Goal: Task Accomplishment & Management: Use online tool/utility

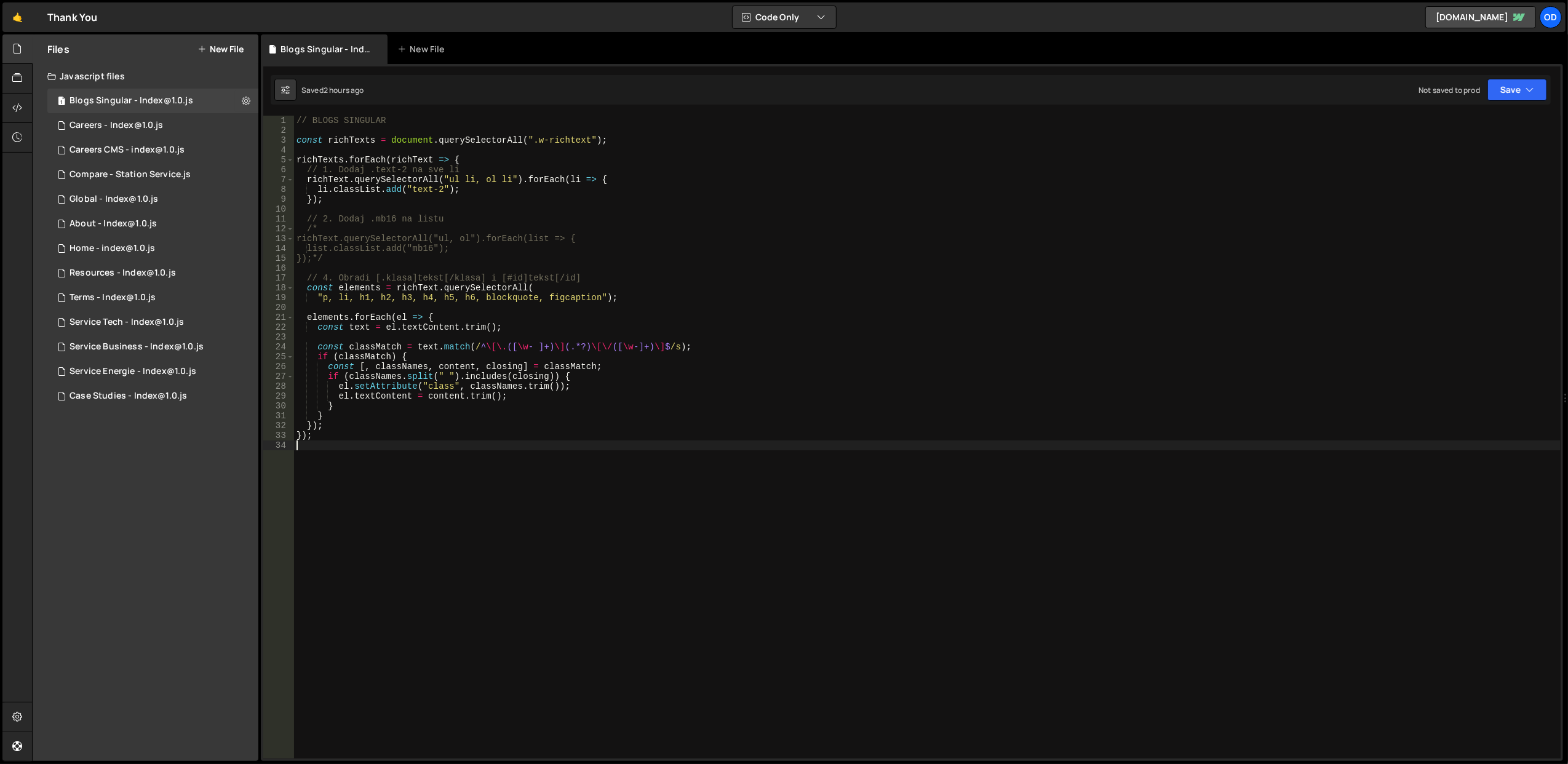
click at [1534, 76] on div "Saved 2 hours ago Not saved to prod Upgrade to Edit Save Save to Staging S Save…" at bounding box center [911, 90] width 1281 height 29
click at [1534, 78] on div "Saved 2 hours ago Not saved to prod Upgrade to Edit Save Save to Staging S Save…" at bounding box center [911, 90] width 1281 height 29
click at [1531, 84] on icon "button" at bounding box center [1530, 90] width 9 height 12
click at [1494, 122] on div "Save to Staging S" at bounding box center [1476, 120] width 128 height 12
click at [405, 431] on div "// BLOGS SINGULAR const richTexts = document . querySelectorAll ( ".w-richtext"…" at bounding box center [928, 447] width 1267 height 664
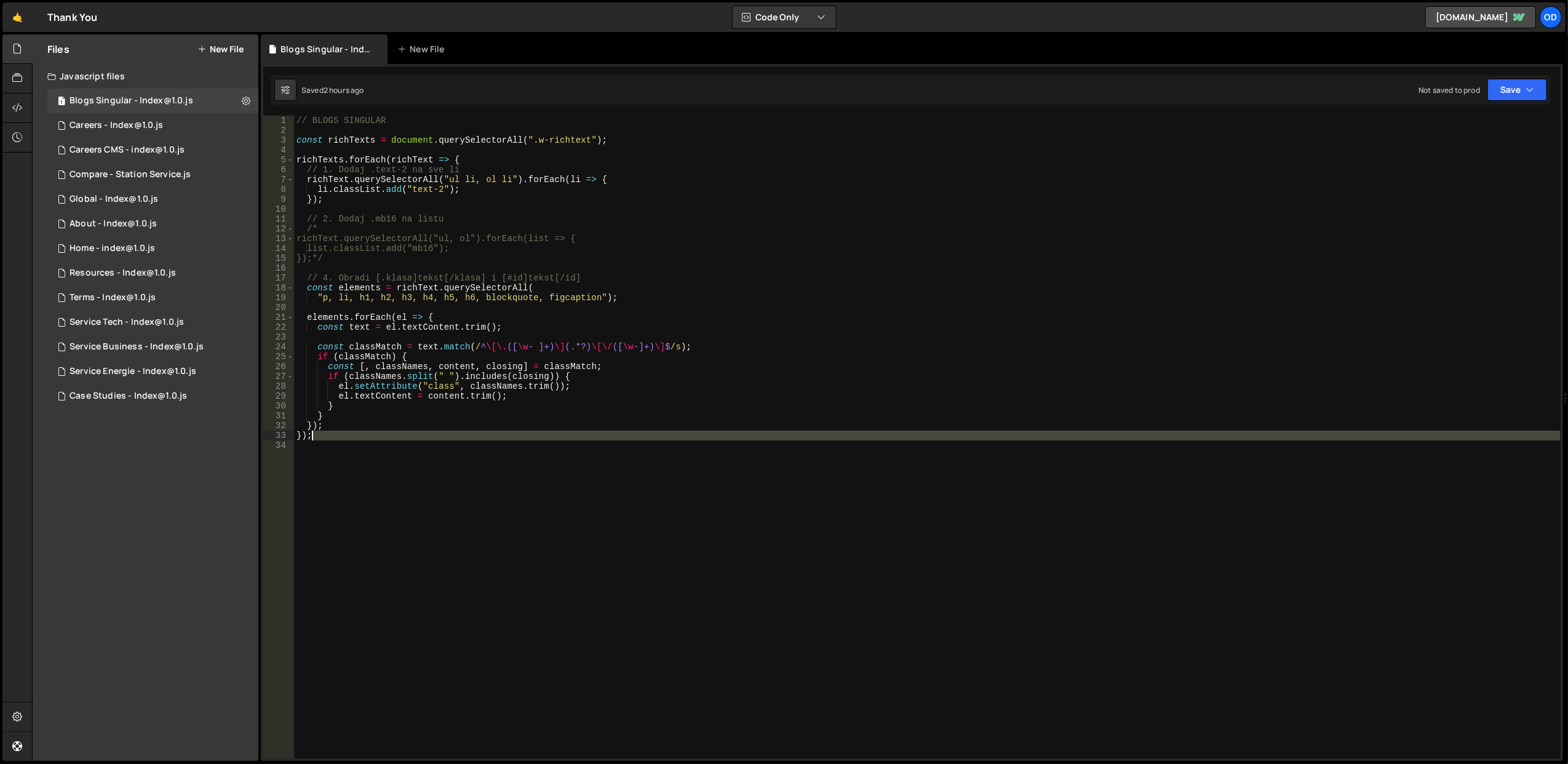
drag, startPoint x: 410, startPoint y: 432, endPoint x: 399, endPoint y: 434, distance: 11.2
click at [399, 434] on div "// BLOGS SINGULAR const richTexts = document . querySelectorAll ( ".w-richtext"…" at bounding box center [928, 447] width 1267 height 664
click at [399, 434] on div "// BLOGS SINGULAR const richTexts = document . querySelectorAll ( ".w-richtext"…" at bounding box center [928, 437] width 1267 height 643
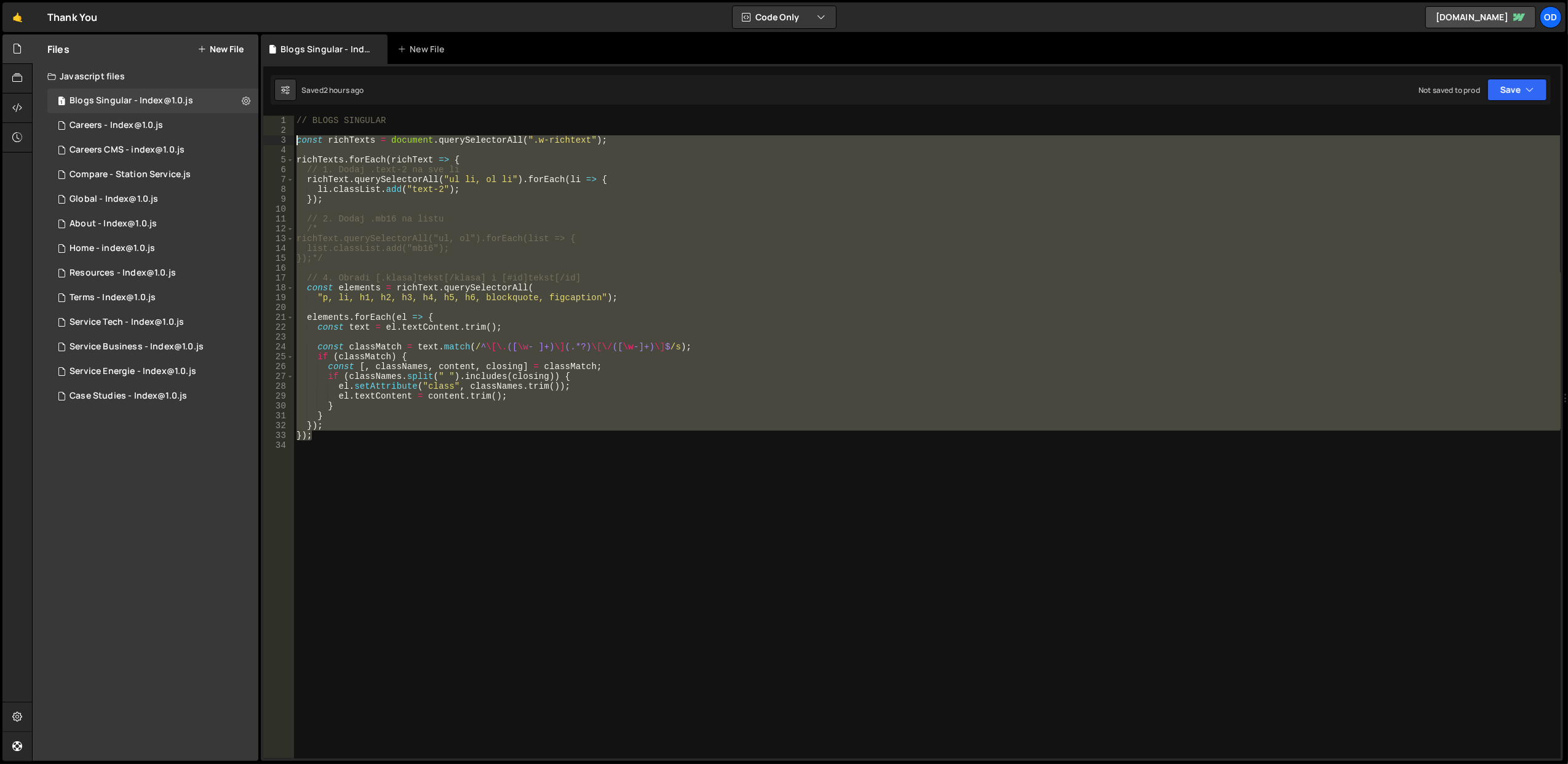
drag, startPoint x: 358, startPoint y: 434, endPoint x: 298, endPoint y: 144, distance: 296.1
click at [298, 144] on div "// BLOGS SINGULAR const richTexts = document . querySelectorAll ( ".w-richtext"…" at bounding box center [928, 447] width 1267 height 664
type textarea "const richTexts = document.querySelectorAll(".w-richtext");"
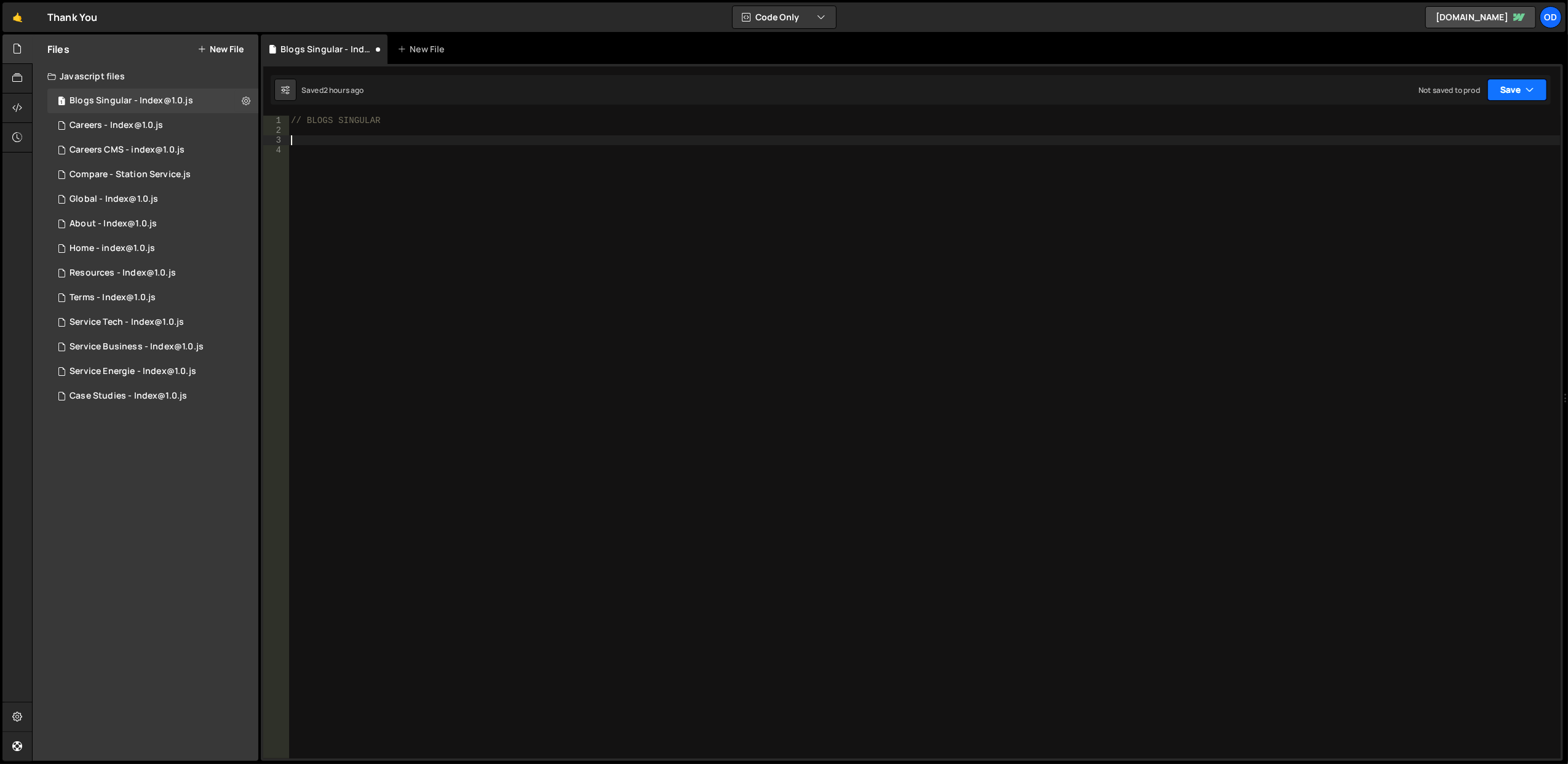
click at [1532, 85] on icon "button" at bounding box center [1530, 90] width 9 height 12
click at [1485, 126] on div "Saved 2 hours ago" at bounding box center [1476, 133] width 128 height 15
click at [429, 146] on div "// BLOGS SINGULAR" at bounding box center [924, 447] width 1272 height 664
paste textarea "});"
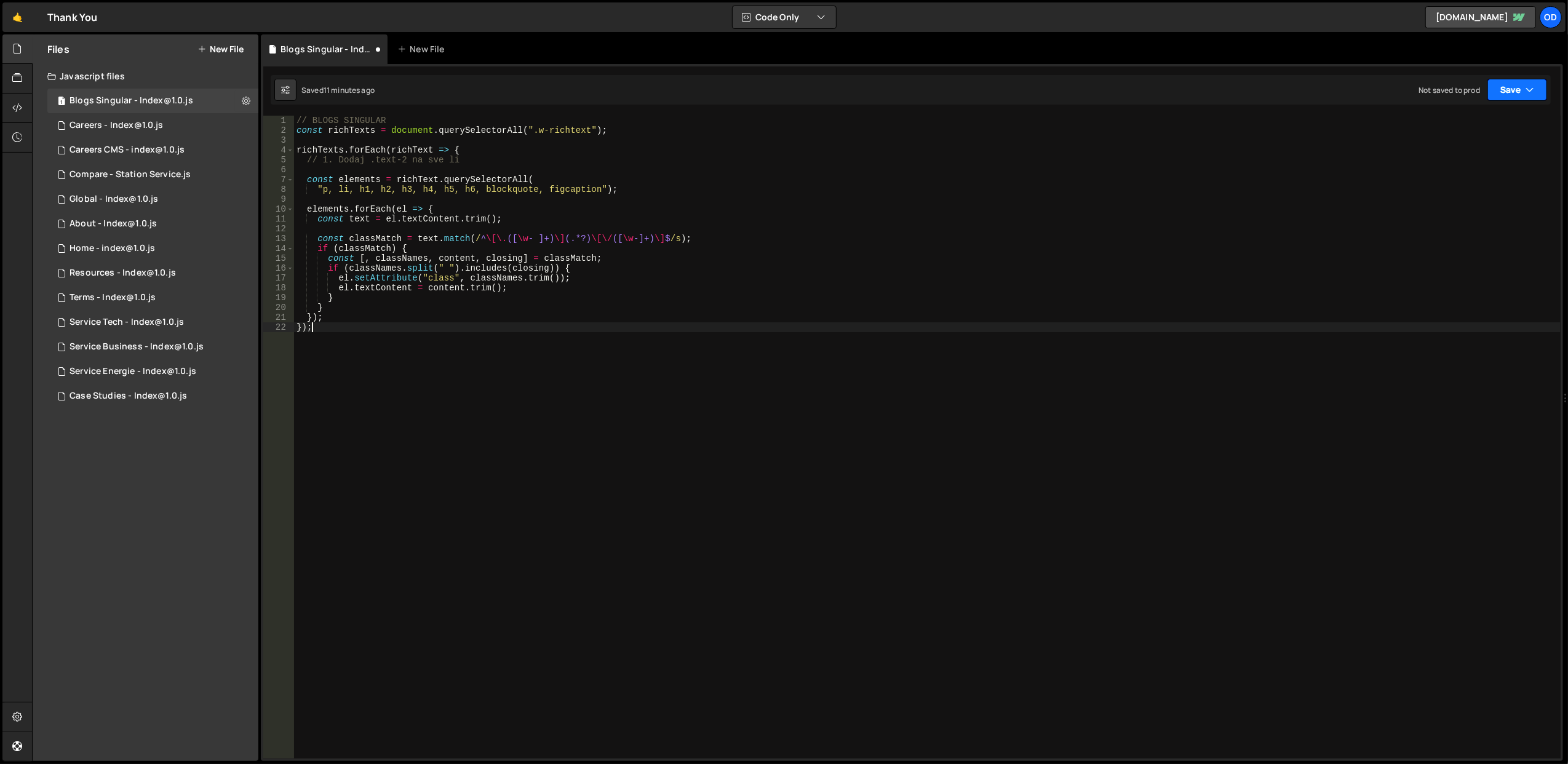
click at [1519, 80] on button "Save" at bounding box center [1517, 90] width 60 height 22
click at [1480, 125] on div "Save to Staging S" at bounding box center [1476, 120] width 128 height 12
click at [587, 295] on div "// BLOGS SINGULAR const richTexts = document . querySelectorAll ( ".w-richtext"…" at bounding box center [928, 447] width 1267 height 664
type textarea "});"
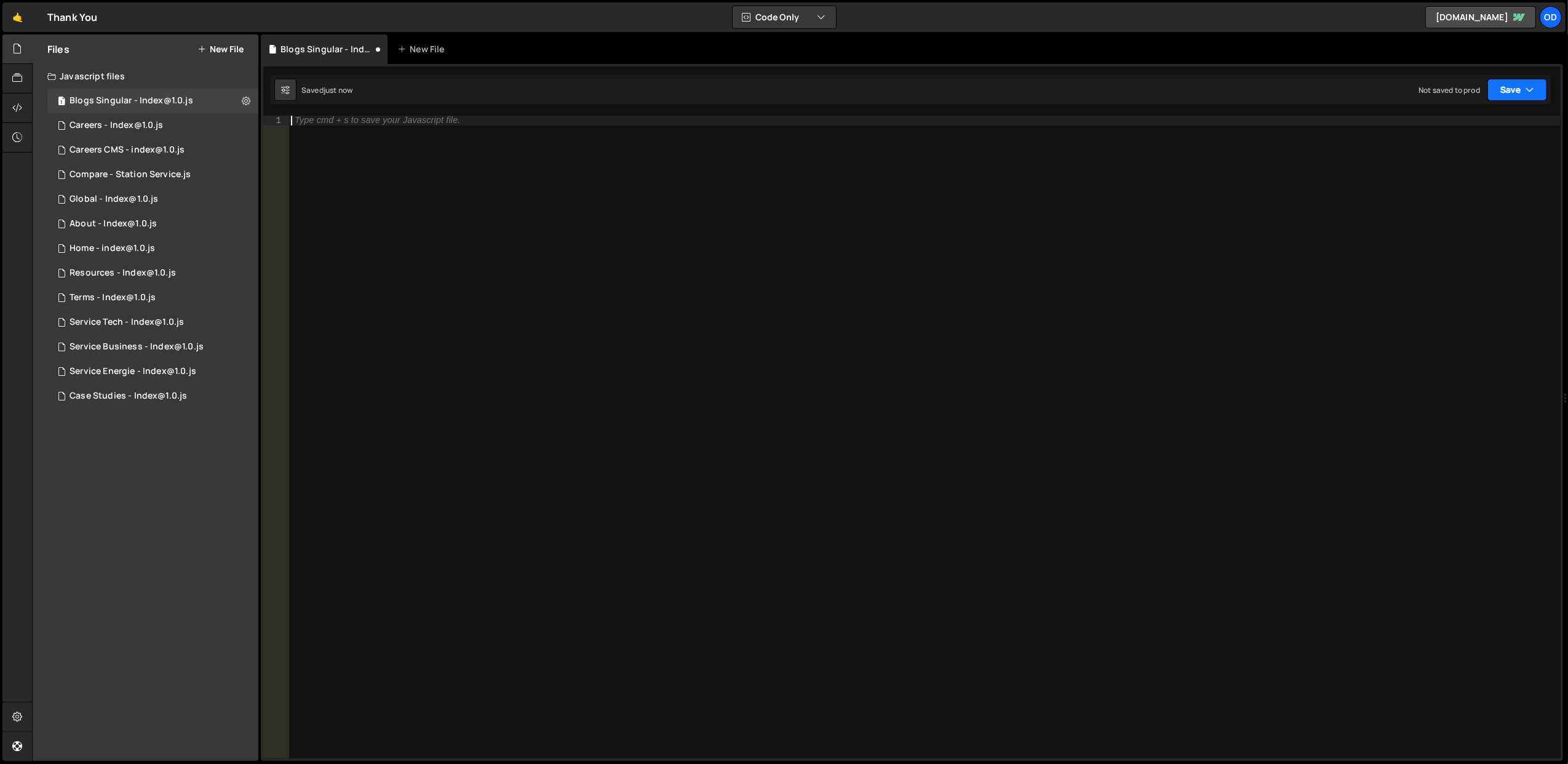
click at [1500, 97] on button "Save" at bounding box center [1517, 90] width 60 height 22
click at [1455, 129] on div "just now" at bounding box center [1448, 134] width 29 height 10
